Goal: Information Seeking & Learning: Find specific page/section

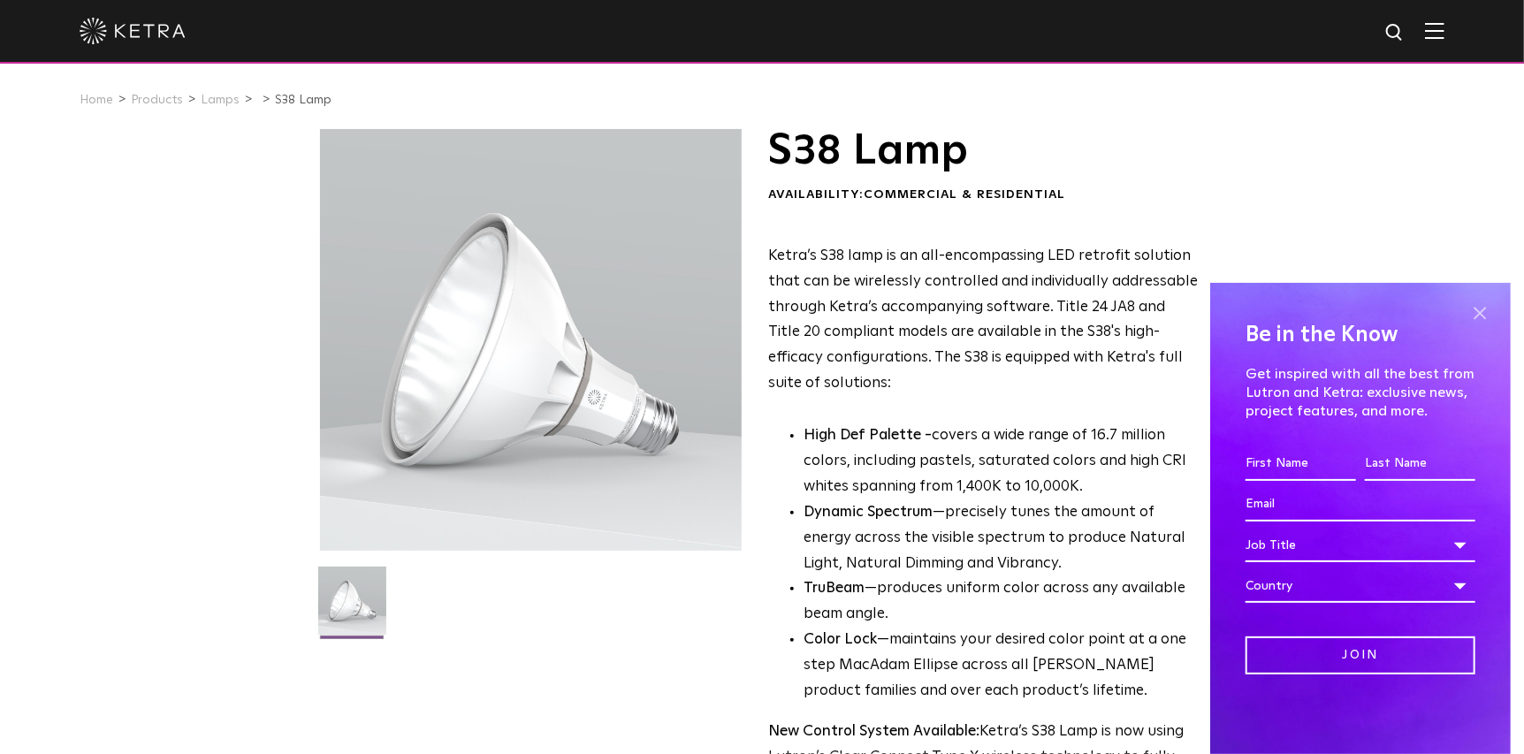
click at [1479, 313] on span at bounding box center [1480, 314] width 27 height 27
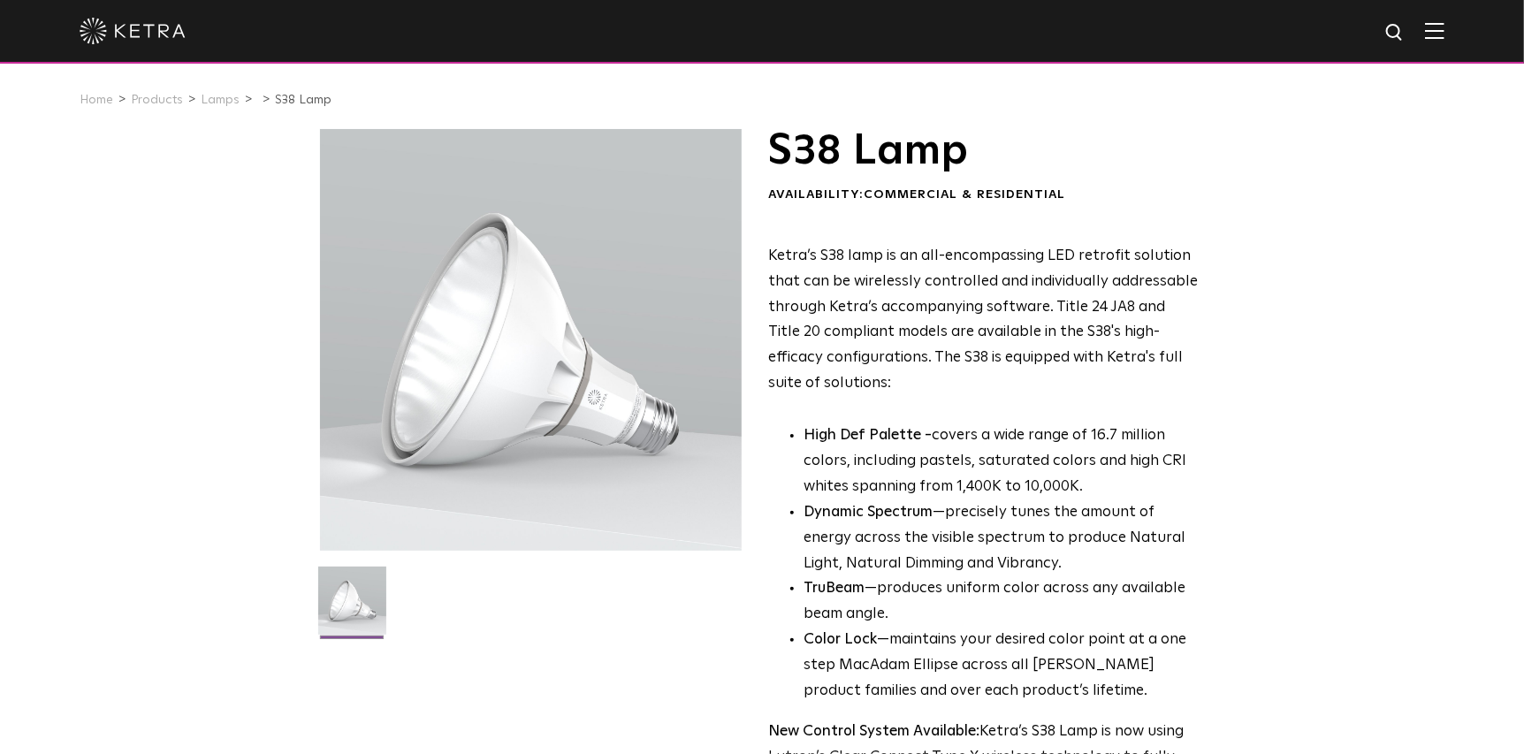
drag, startPoint x: 0, startPoint y: 0, endPoint x: 467, endPoint y: 310, distance: 560.6
click at [467, 310] on div at bounding box center [531, 340] width 422 height 422
click at [482, 326] on div at bounding box center [531, 340] width 422 height 422
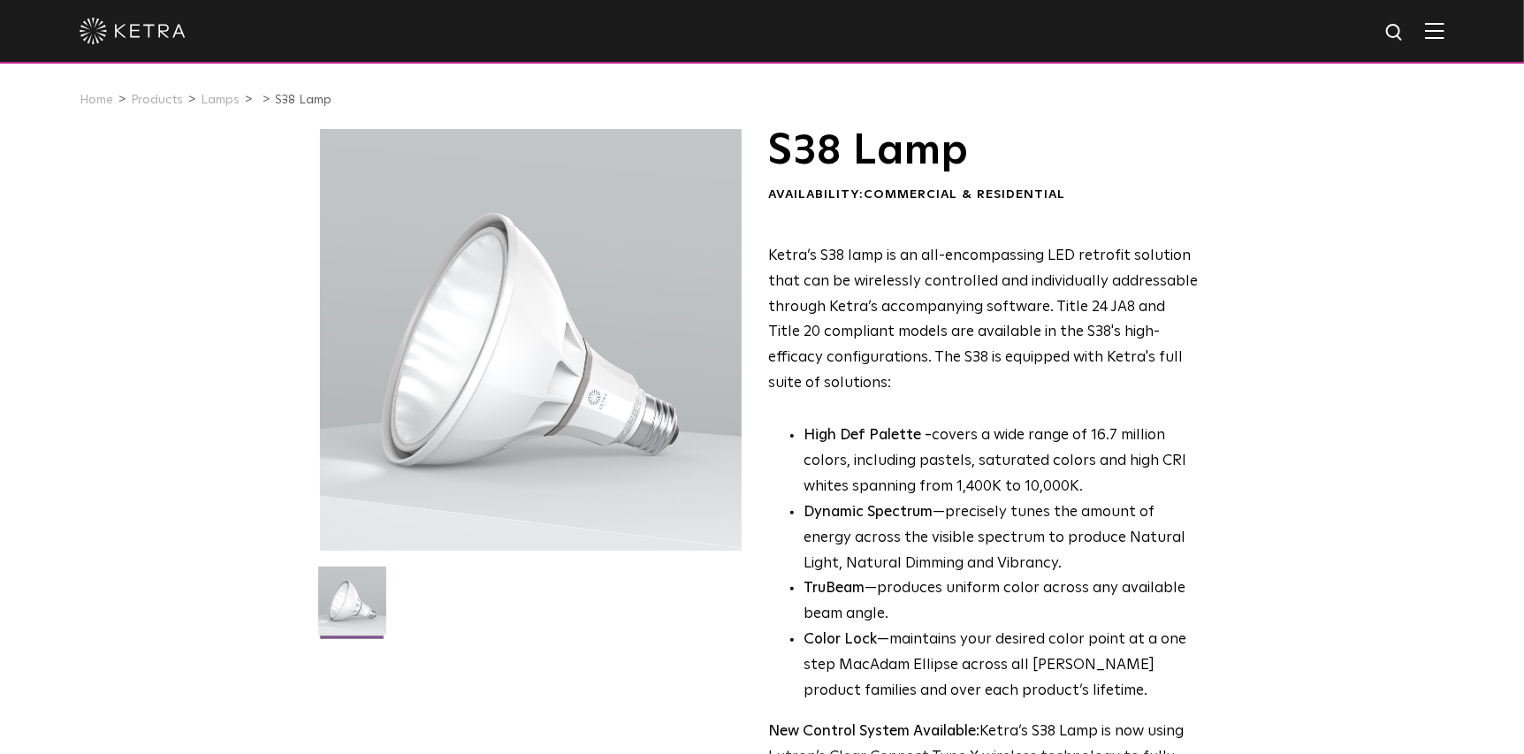
drag, startPoint x: 482, startPoint y: 326, endPoint x: 523, endPoint y: 313, distance: 43.6
click at [523, 313] on div at bounding box center [531, 340] width 422 height 422
click at [348, 604] on img at bounding box center [352, 607] width 68 height 81
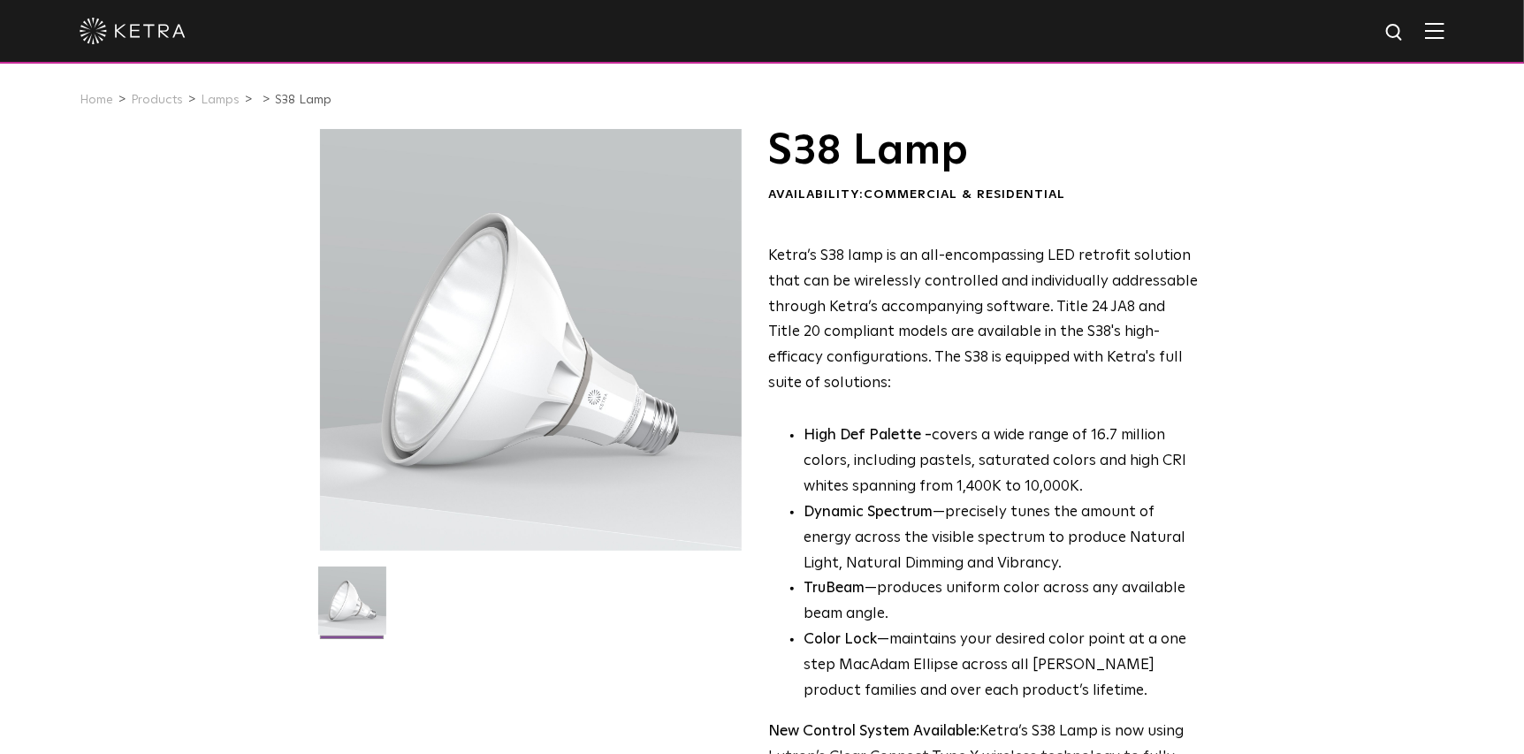
click at [1407, 42] on img at bounding box center [1396, 33] width 22 height 22
type input "rf2 gateway processor"
click at [1340, 19] on button "Search" at bounding box center [1353, 32] width 27 height 27
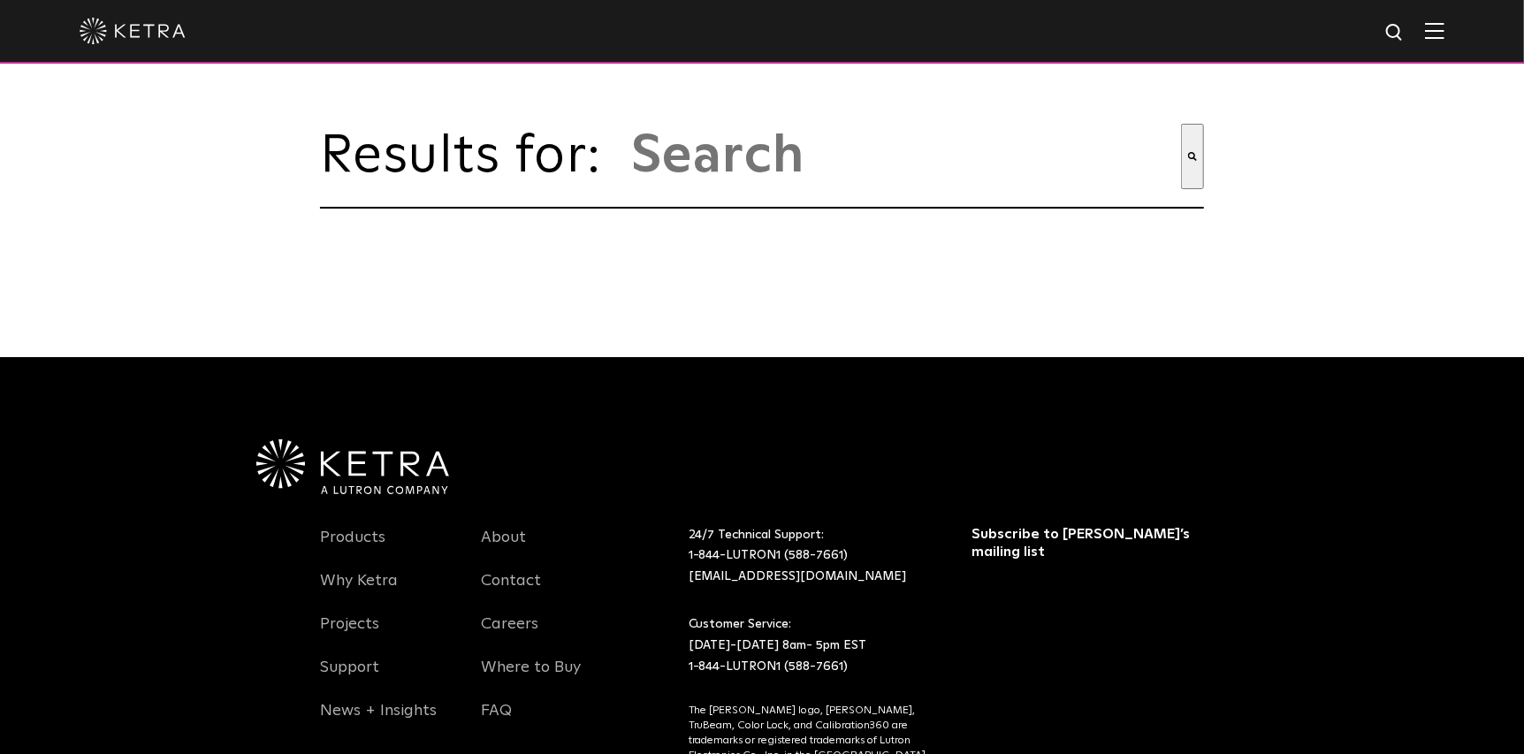
type input "rf2 gateway processor"
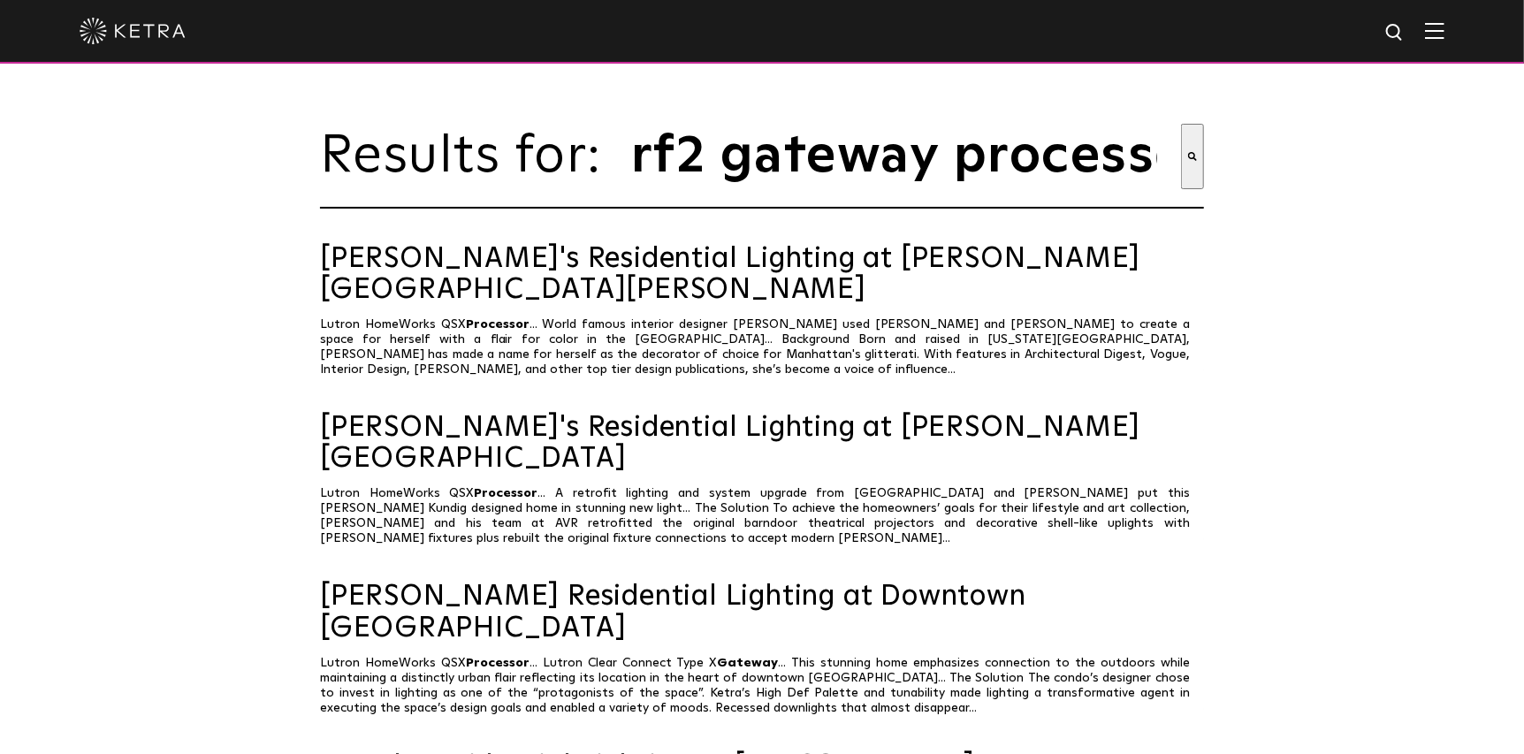
scroll to position [264, 0]
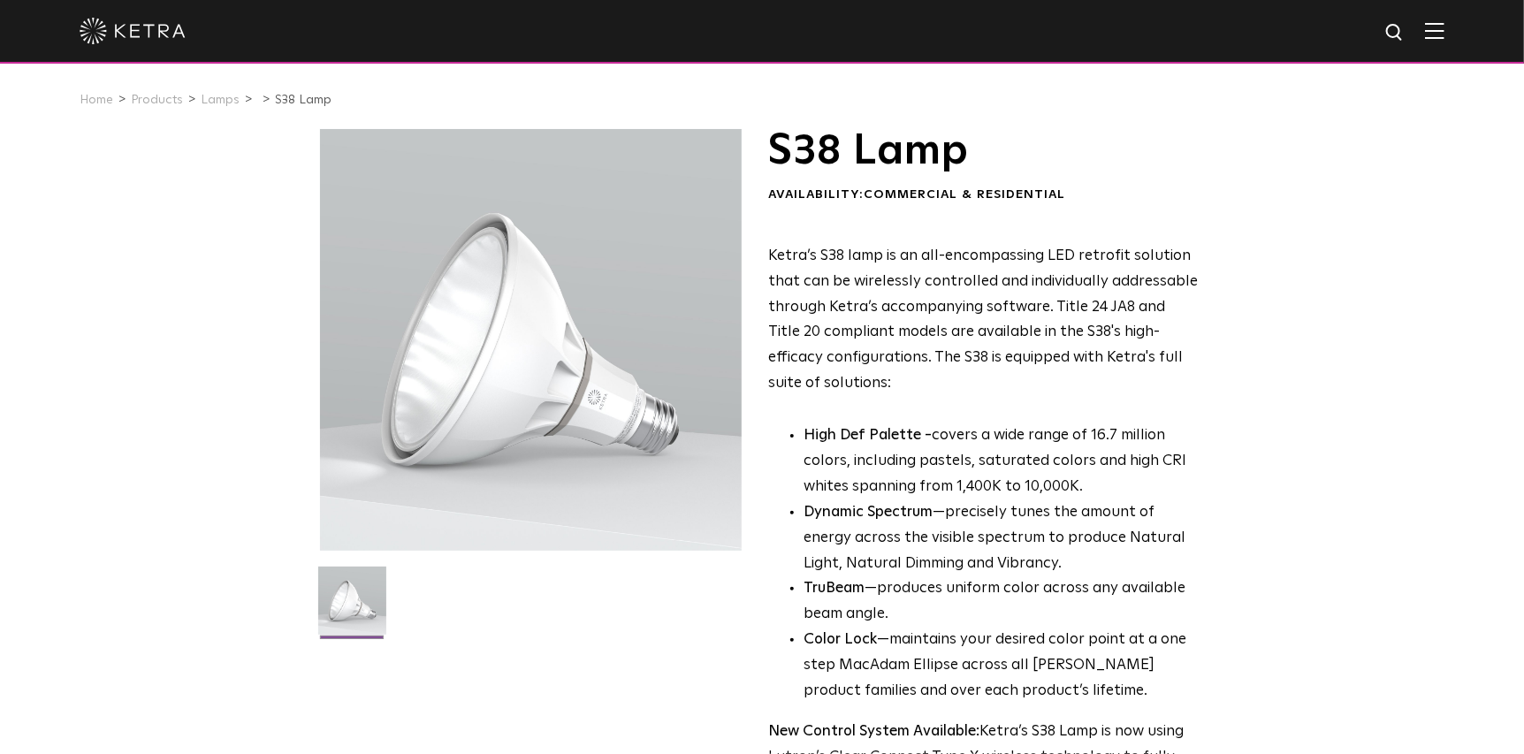
click at [1403, 33] on img at bounding box center [1396, 33] width 22 height 22
type input "gateway"
click at [1340, 19] on button "Search" at bounding box center [1353, 32] width 27 height 27
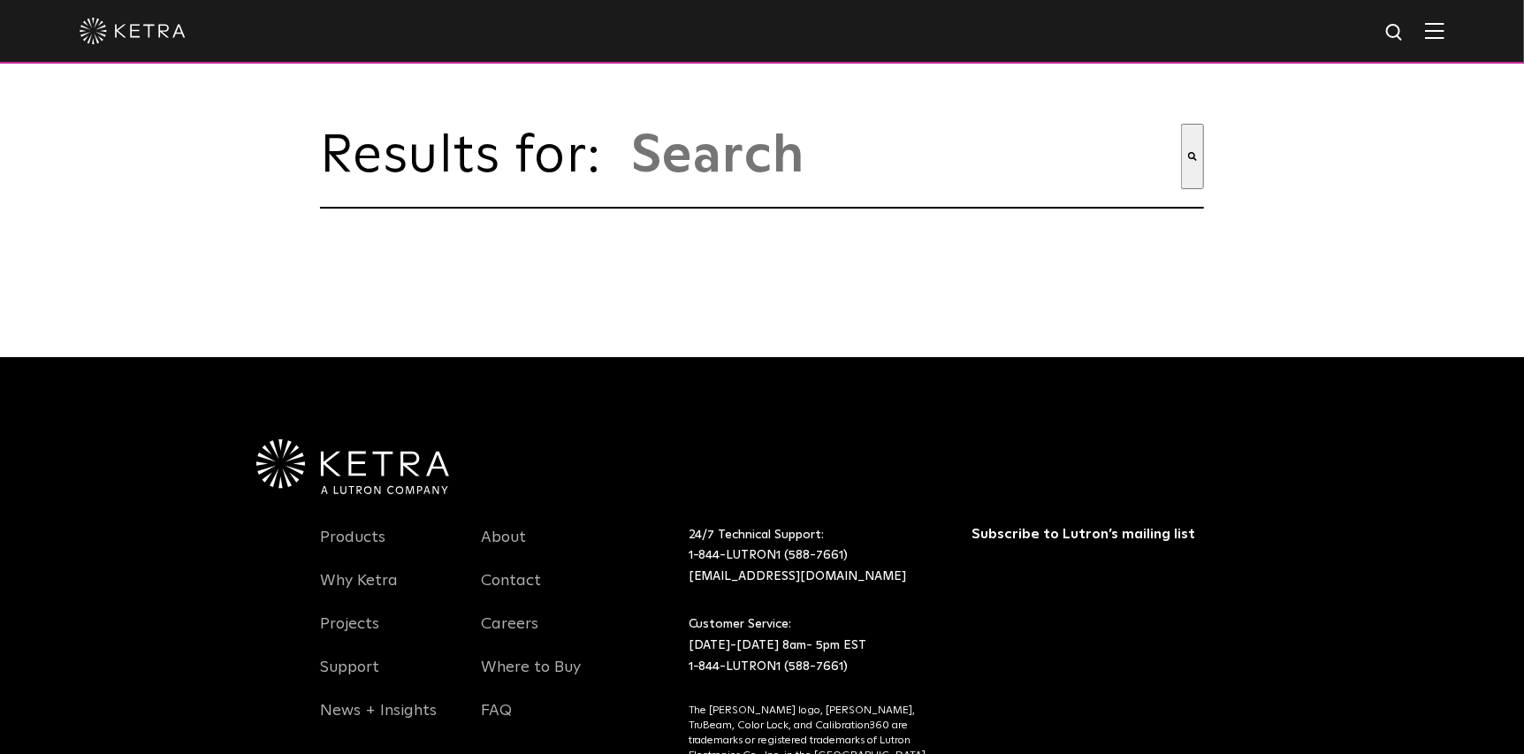
type input "gateway"
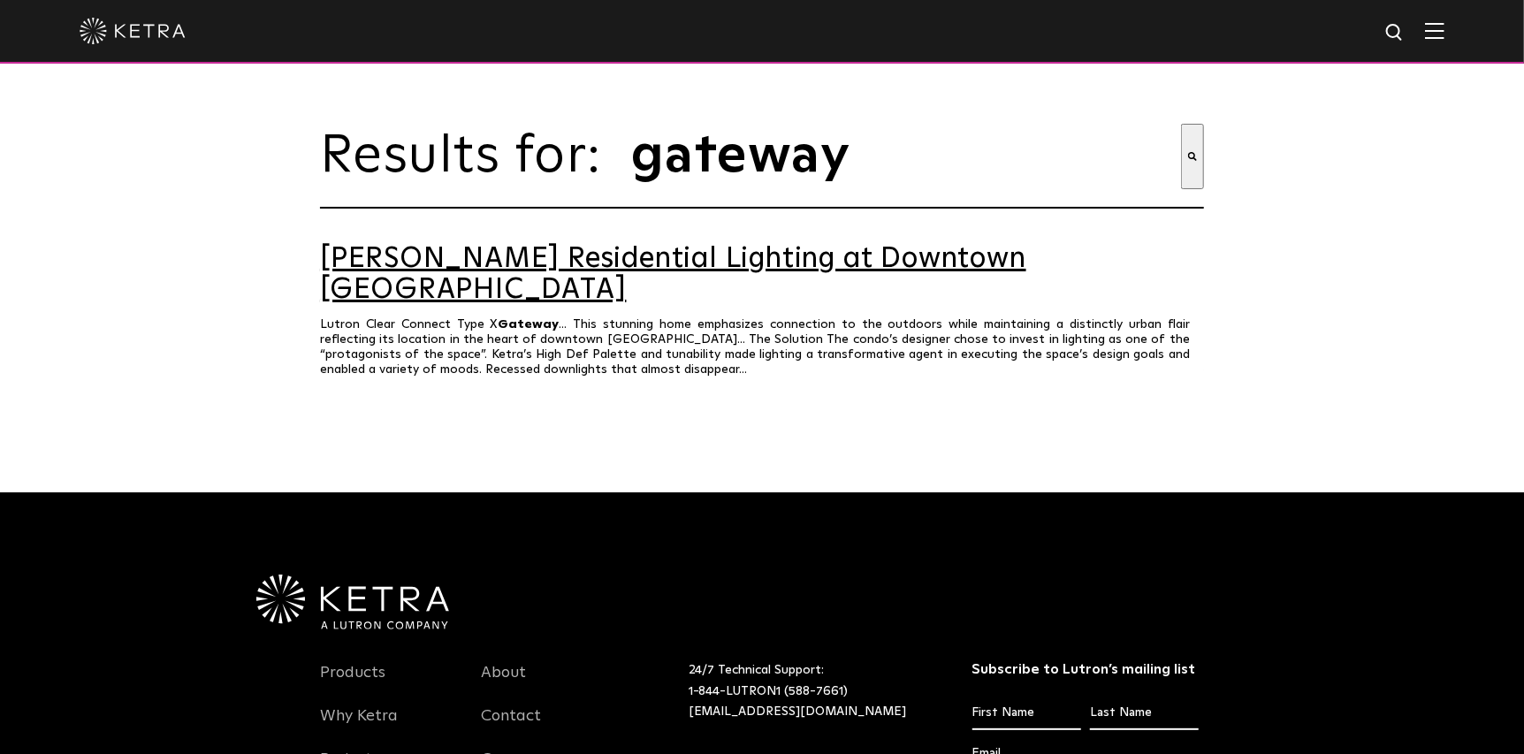
click at [583, 272] on link "Ketra Residential Lighting at Downtown Austin Hideaway" at bounding box center [762, 275] width 884 height 62
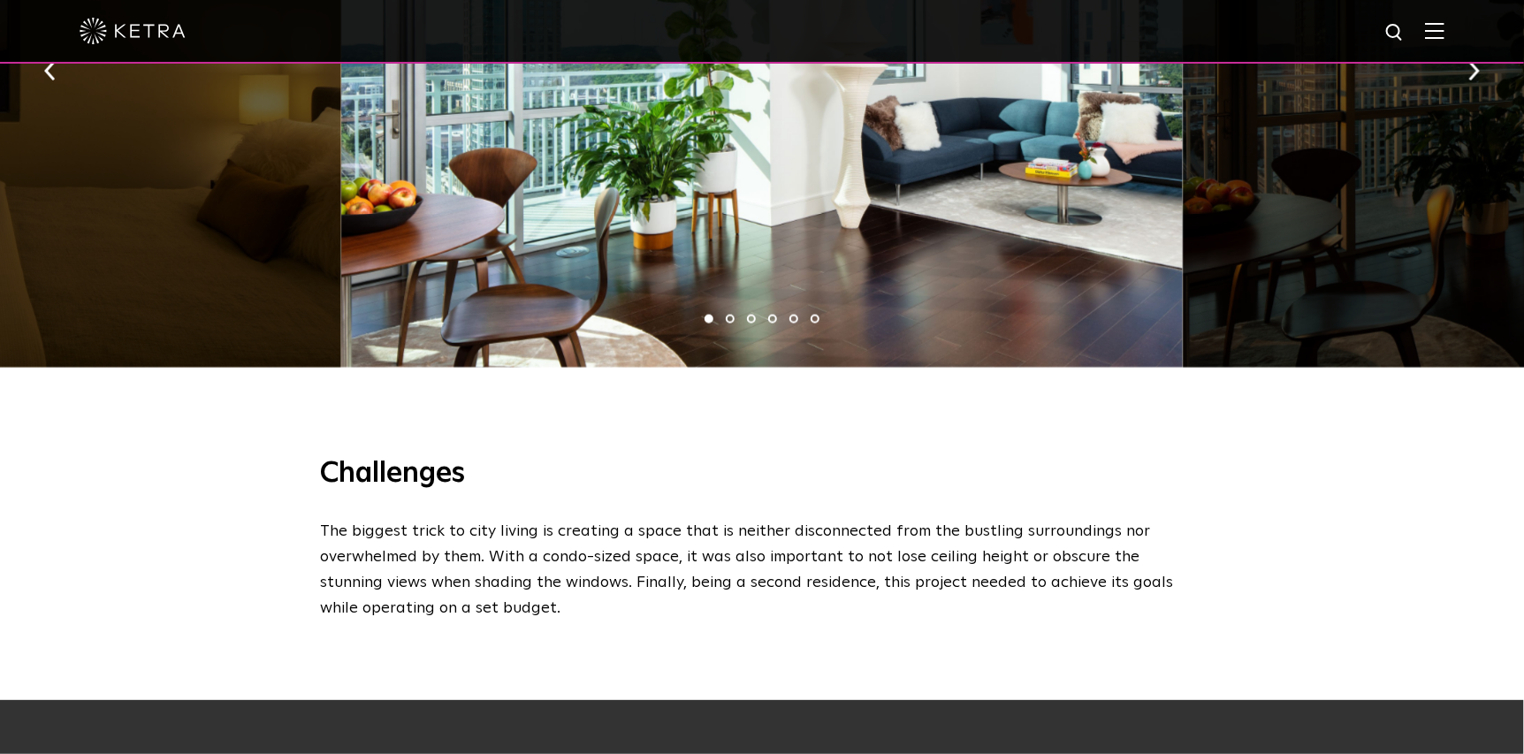
scroll to position [1415, 0]
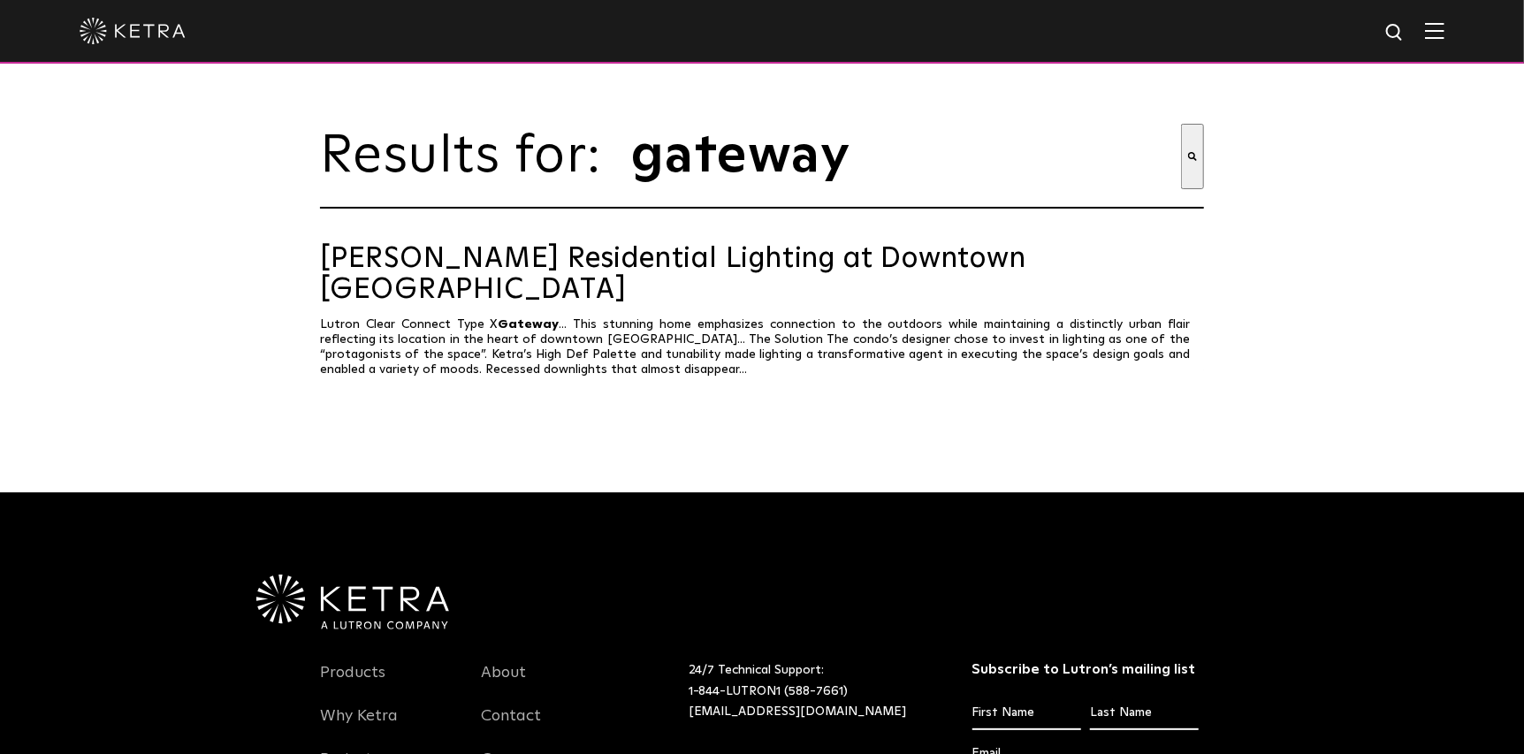
click at [1402, 32] on img at bounding box center [1396, 33] width 22 height 22
type input "g"
type input "processor"
click at [1345, 19] on button "Search" at bounding box center [1358, 32] width 27 height 27
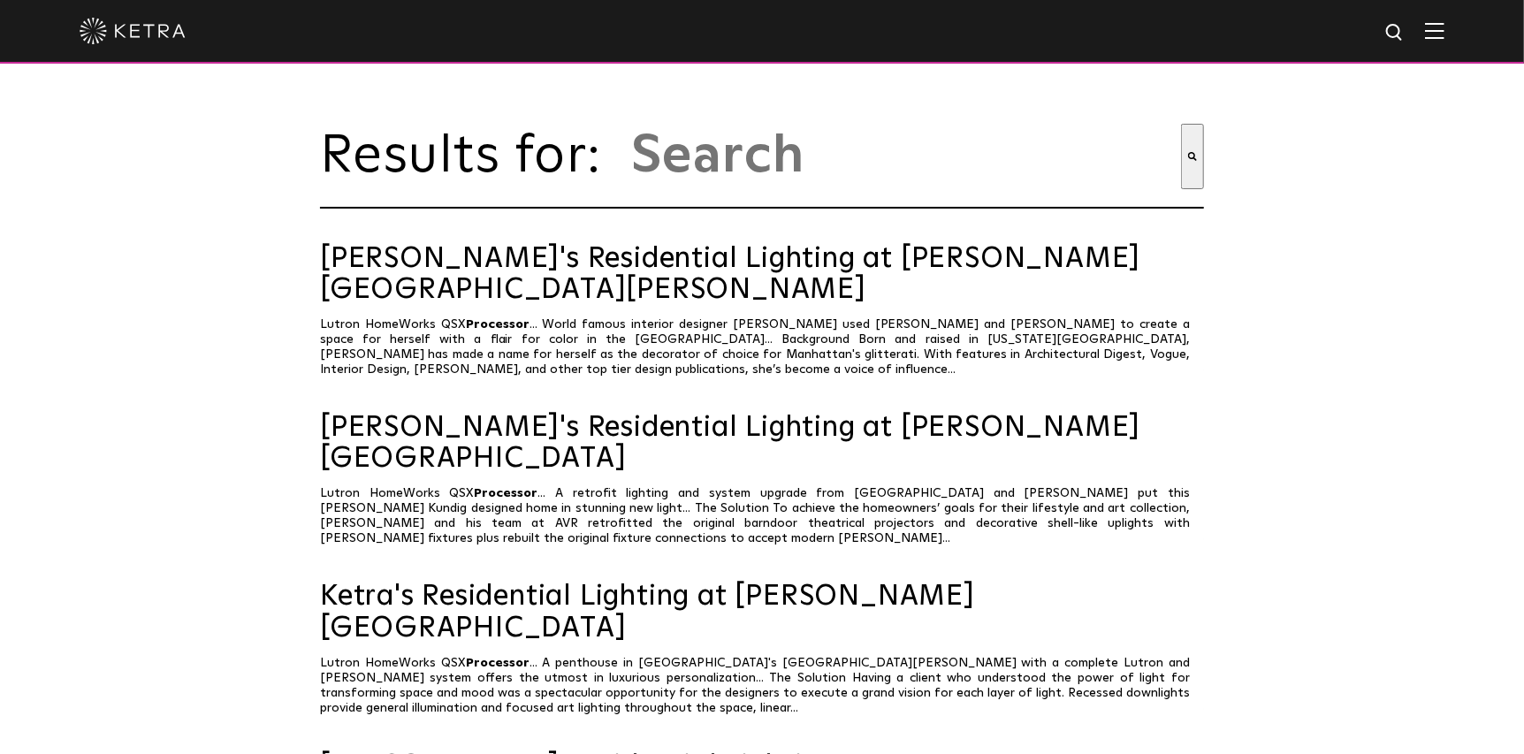
type input "processor"
click at [1445, 29] on img at bounding box center [1434, 30] width 19 height 17
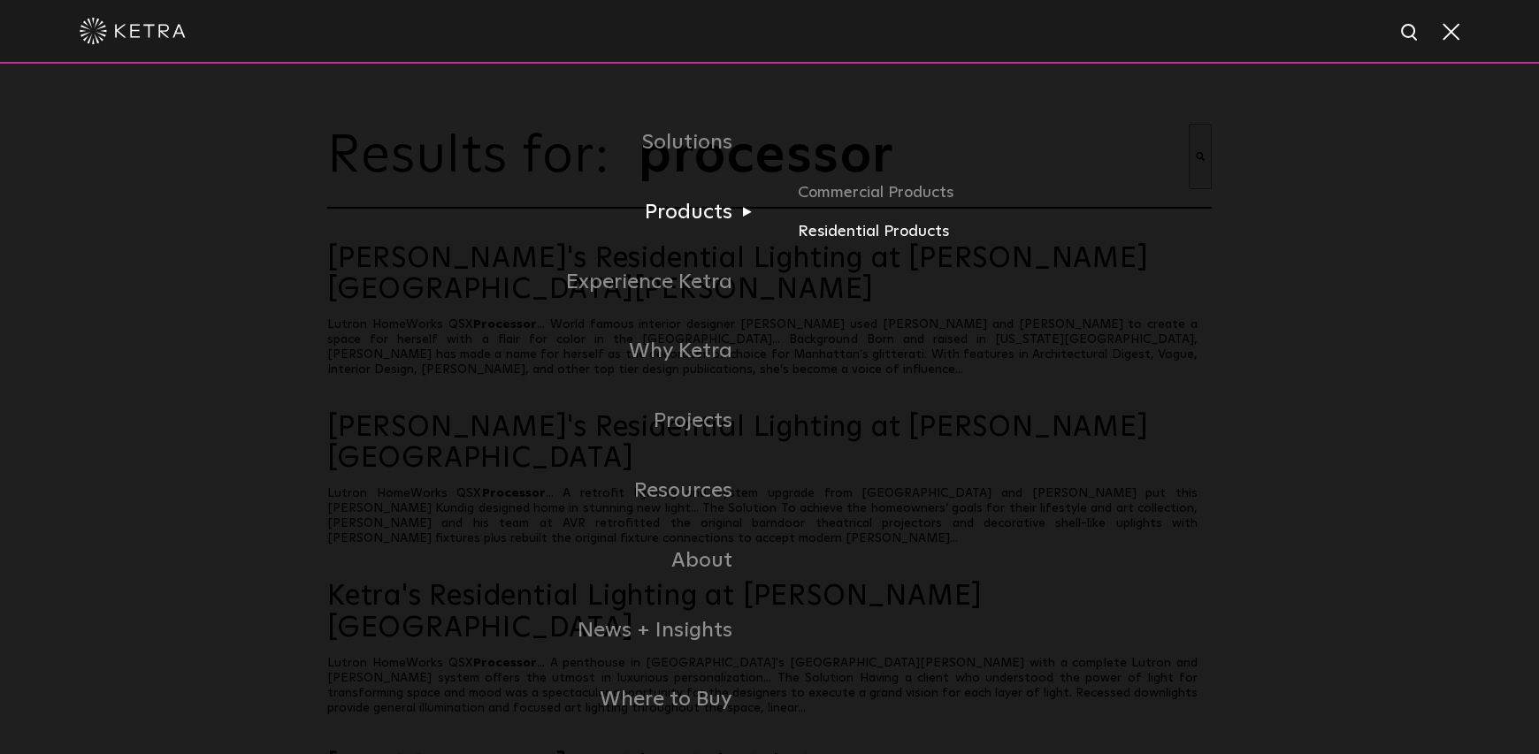
click at [810, 236] on link "Residential Products" at bounding box center [1005, 232] width 414 height 26
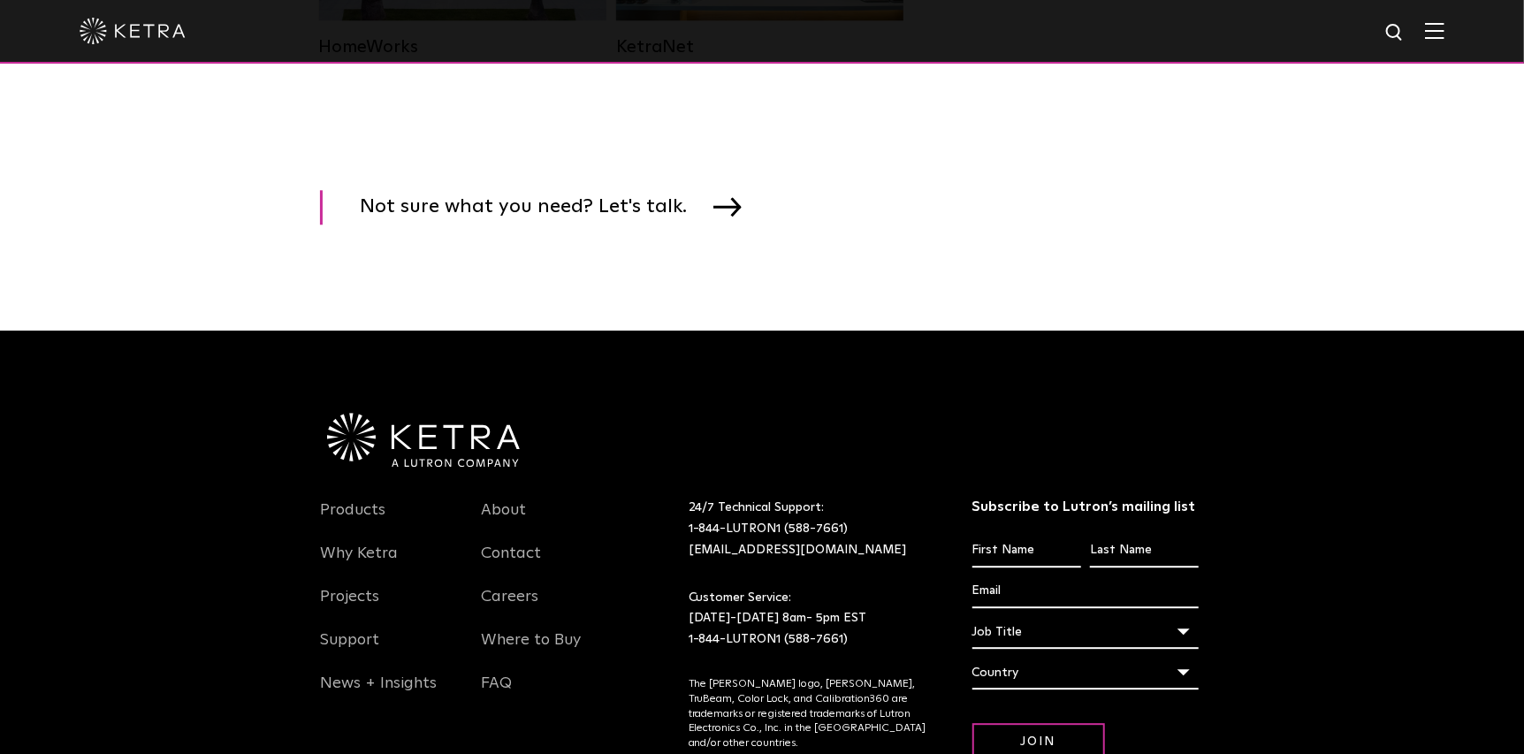
scroll to position [2829, 0]
